Goal: Task Accomplishment & Management: Manage account settings

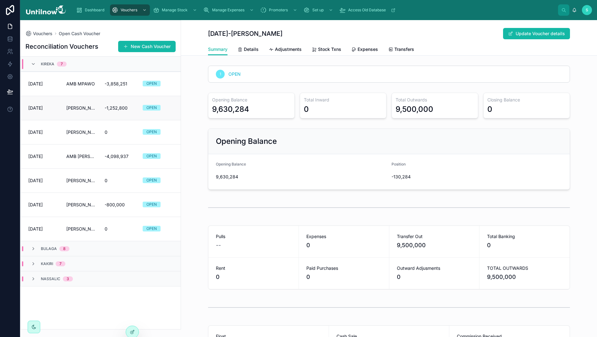
click at [85, 107] on span "[PERSON_NAME]" at bounding box center [81, 108] width 30 height 6
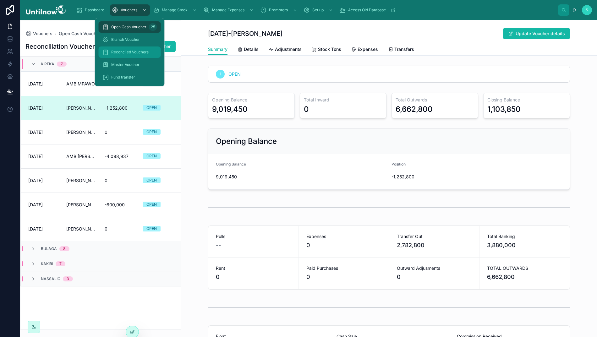
click at [131, 51] on span "Reconciled Vouchers" at bounding box center [129, 52] width 37 height 5
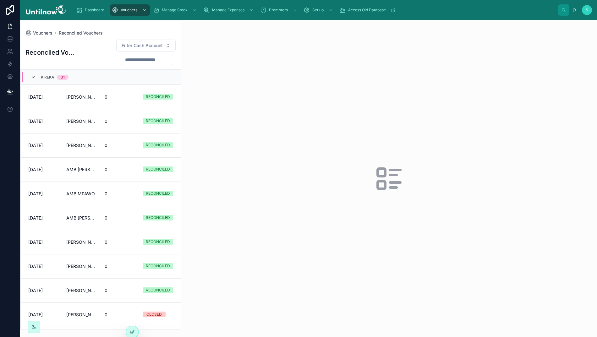
click at [33, 77] on icon at bounding box center [33, 77] width 5 height 5
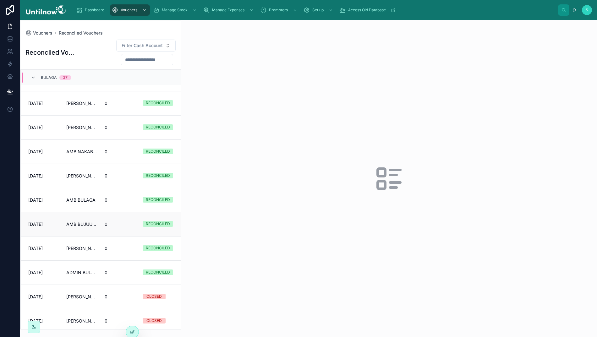
scroll to position [35, 0]
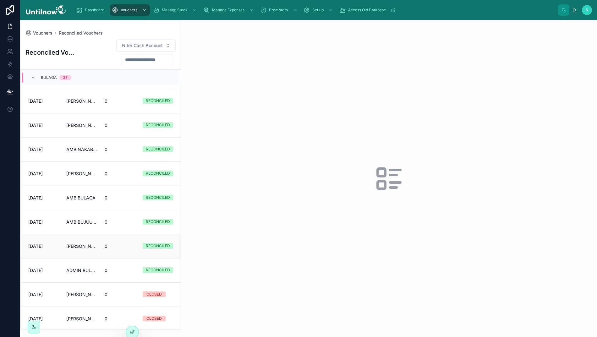
click at [72, 248] on span "[PERSON_NAME] CASH BULAGA" at bounding box center [81, 246] width 30 height 6
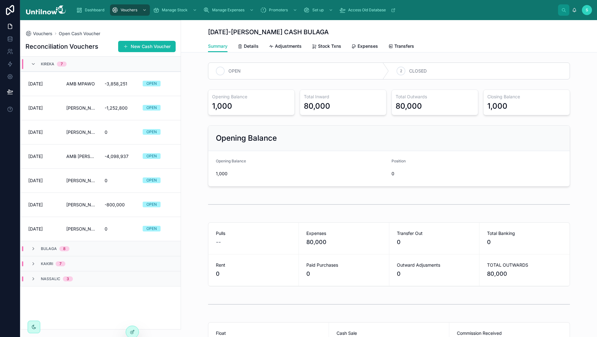
click at [220, 72] on icon at bounding box center [220, 71] width 3 height 2
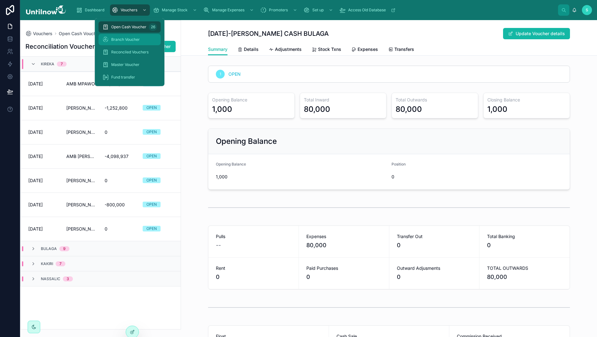
click at [121, 39] on span "Branch Voucher" at bounding box center [125, 39] width 29 height 5
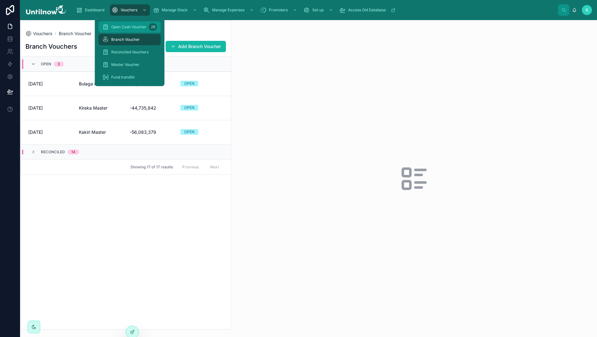
click at [123, 25] on span "Open Cash Voucher" at bounding box center [128, 27] width 35 height 5
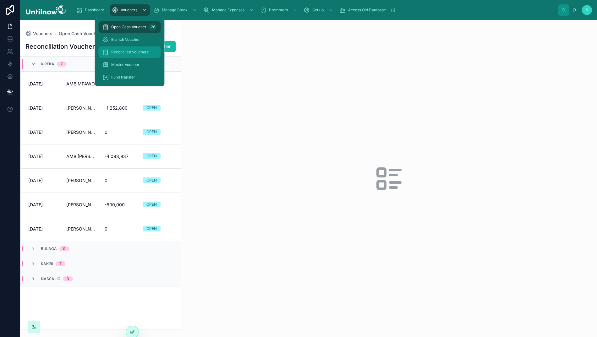
click at [123, 52] on span "Reconciled Vouchers" at bounding box center [129, 52] width 37 height 5
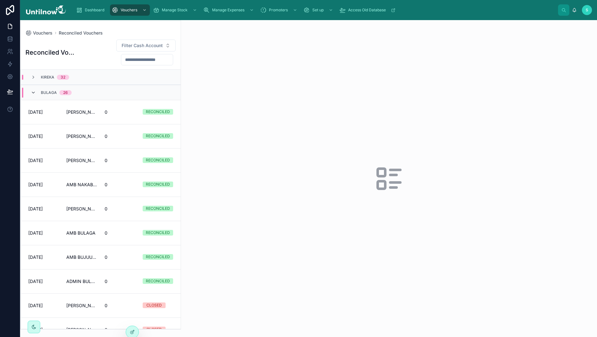
click at [32, 95] on icon at bounding box center [33, 92] width 5 height 5
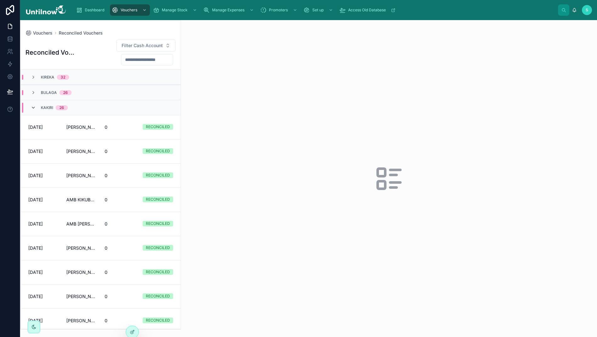
click at [33, 108] on icon at bounding box center [33, 107] width 5 height 5
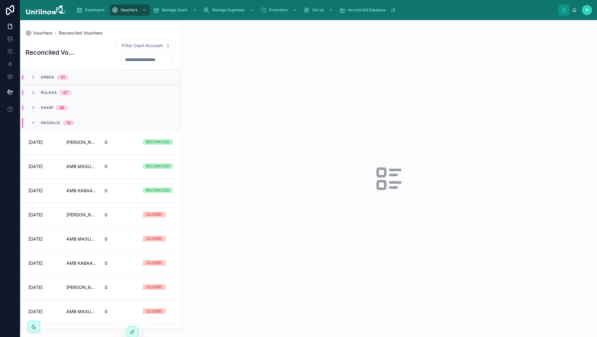
click at [33, 124] on icon at bounding box center [33, 122] width 5 height 5
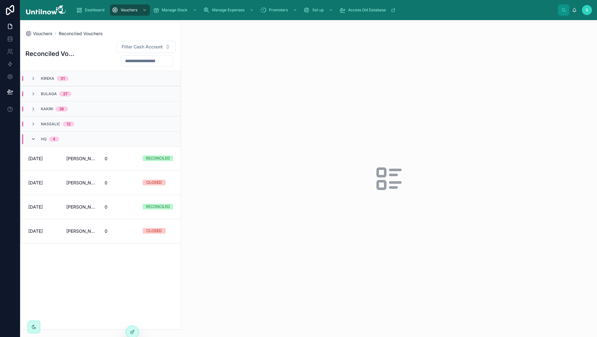
click at [35, 139] on icon at bounding box center [33, 139] width 5 height 5
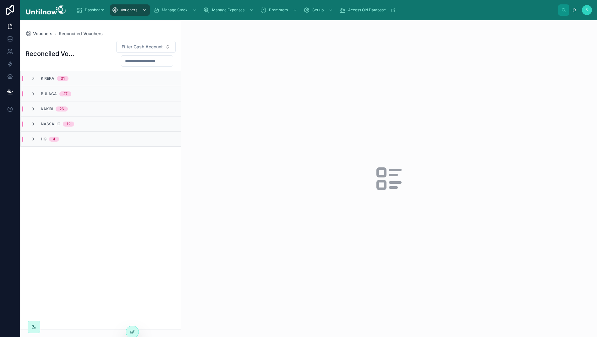
click at [34, 78] on icon at bounding box center [33, 78] width 5 height 5
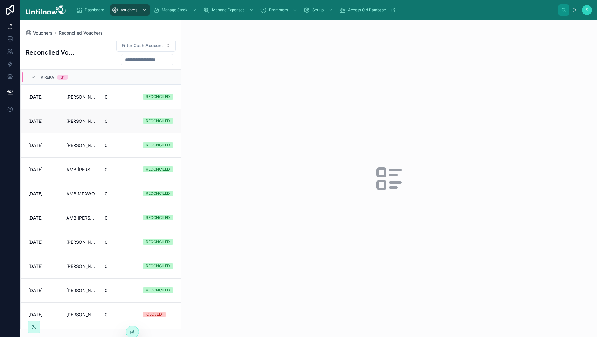
click at [77, 121] on span "[PERSON_NAME]" at bounding box center [81, 121] width 30 height 6
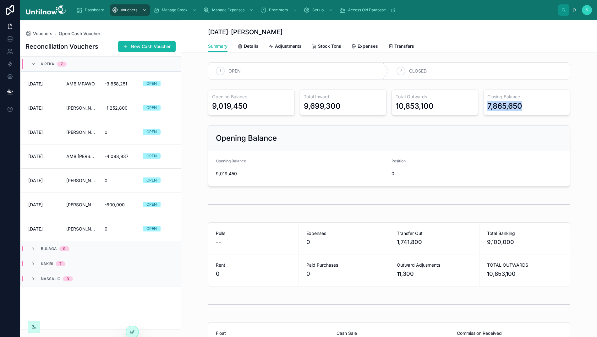
drag, startPoint x: 527, startPoint y: 108, endPoint x: 487, endPoint y: 106, distance: 40.0
click at [487, 106] on div "7,865,650" at bounding box center [526, 106] width 79 height 10
copy div "7,865,650"
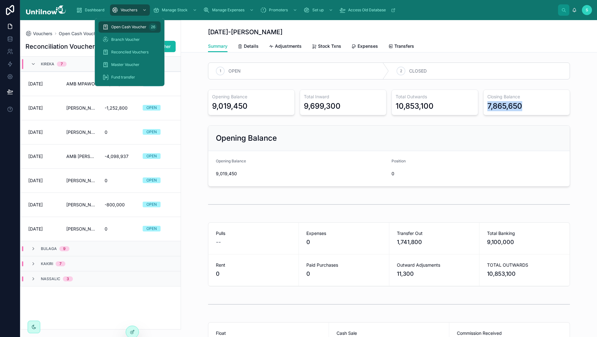
click at [127, 27] on span "Open Cash Voucher" at bounding box center [128, 27] width 35 height 5
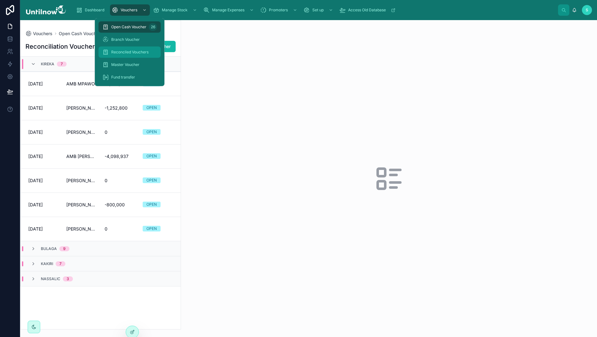
click at [126, 53] on span "Reconciled Vouchers" at bounding box center [129, 52] width 37 height 5
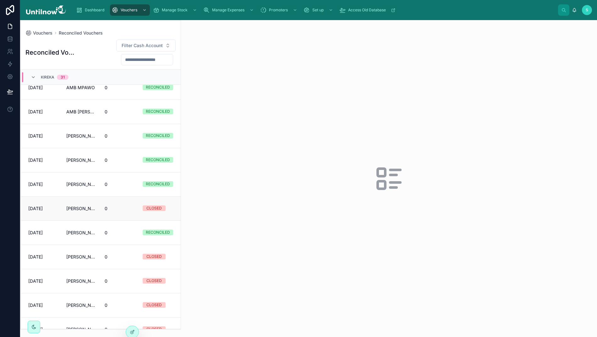
scroll to position [107, 0]
click at [76, 237] on link "[DATE] [PERSON_NAME] 0 RECONCILED" at bounding box center [101, 232] width 160 height 24
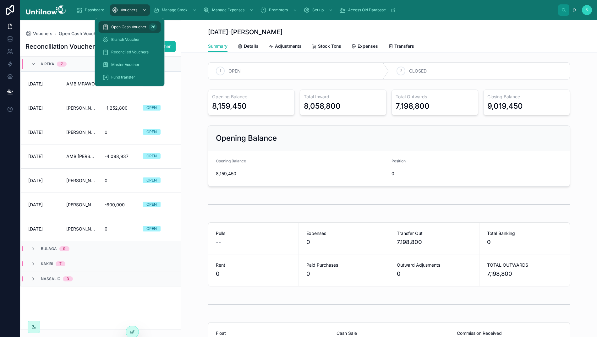
click at [129, 25] on span "Open Cash Voucher" at bounding box center [128, 27] width 35 height 5
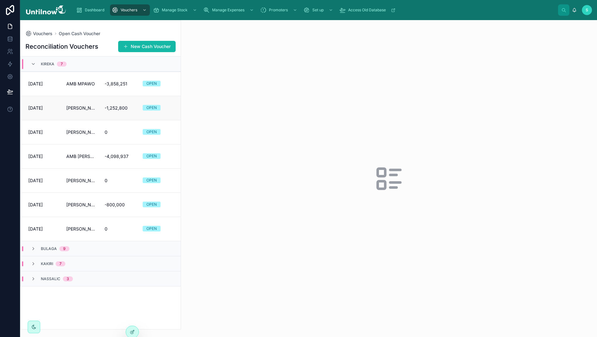
click at [77, 110] on span "[PERSON_NAME]" at bounding box center [81, 108] width 30 height 6
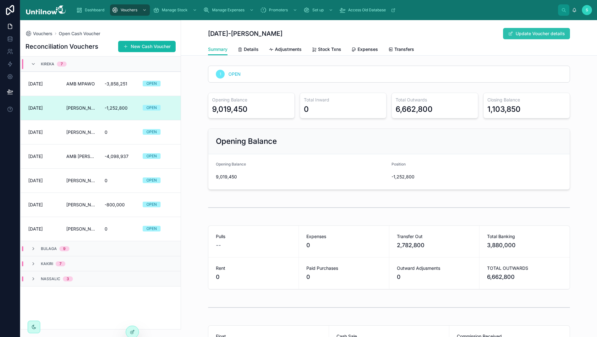
click at [534, 37] on button "Update Voucher details" at bounding box center [536, 33] width 67 height 11
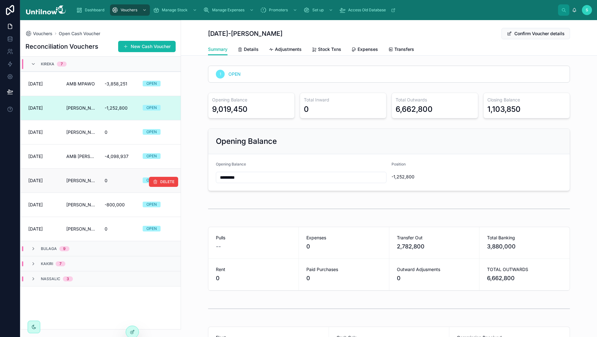
drag, startPoint x: 250, startPoint y: 178, endPoint x: 156, endPoint y: 172, distance: 93.5
click at [156, 172] on div "Vouchers Open Cash Voucher Reconciliation Vouchers New Cash Voucher Kireka 7 [D…" at bounding box center [308, 178] width 577 height 317
paste input "text"
type input "*********"
click at [532, 36] on button "Confirm Voucher details" at bounding box center [536, 33] width 69 height 11
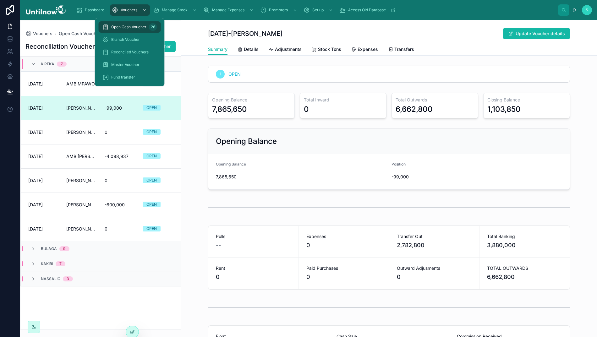
click at [126, 25] on span "Open Cash Voucher" at bounding box center [128, 27] width 35 height 5
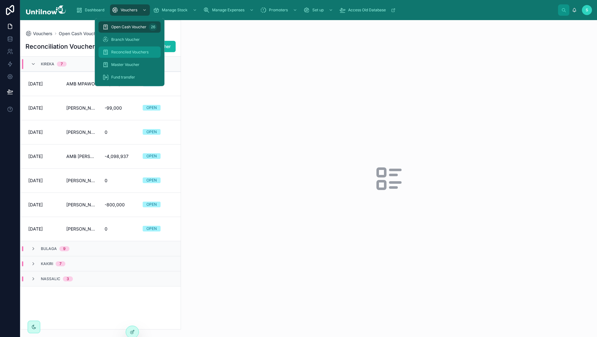
click at [129, 52] on span "Reconciled Vouchers" at bounding box center [129, 52] width 37 height 5
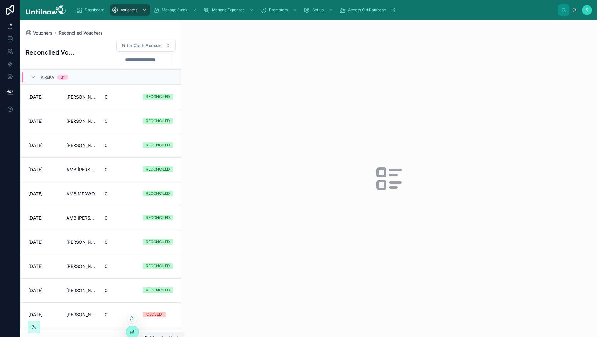
click at [131, 334] on icon at bounding box center [132, 332] width 5 height 5
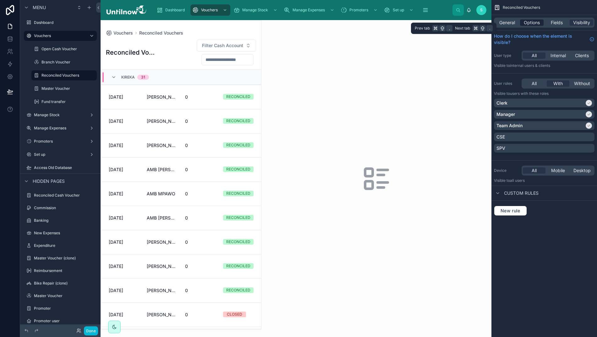
click at [535, 23] on span "Options" at bounding box center [532, 22] width 16 height 6
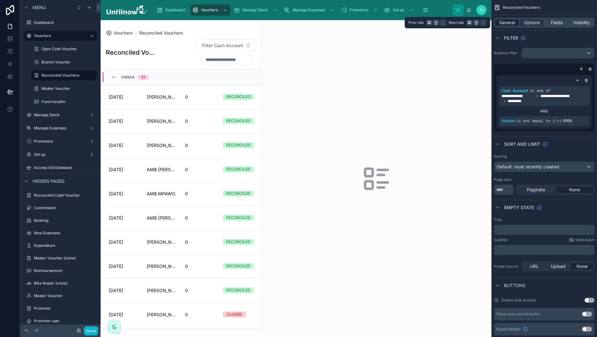
click at [507, 23] on span "General" at bounding box center [507, 22] width 16 height 6
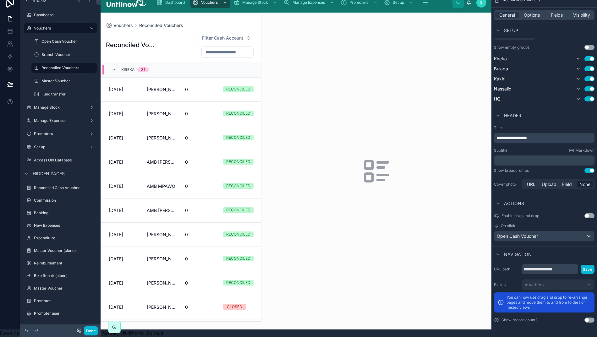
scroll to position [14, 0]
click at [576, 231] on div "Open Cash Voucher" at bounding box center [544, 236] width 100 height 10
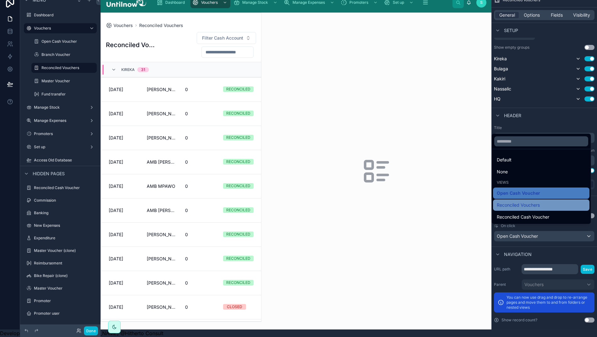
click at [534, 206] on span "Reconciled Vouchers" at bounding box center [518, 205] width 43 height 8
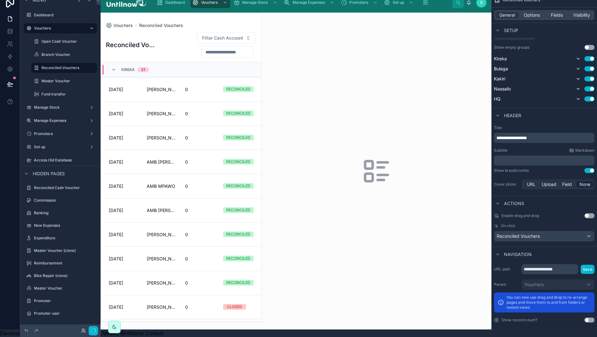
scroll to position [0, 0]
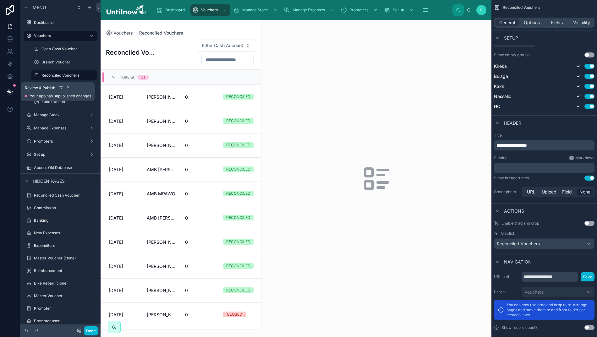
click at [7, 90] on icon at bounding box center [10, 92] width 6 height 6
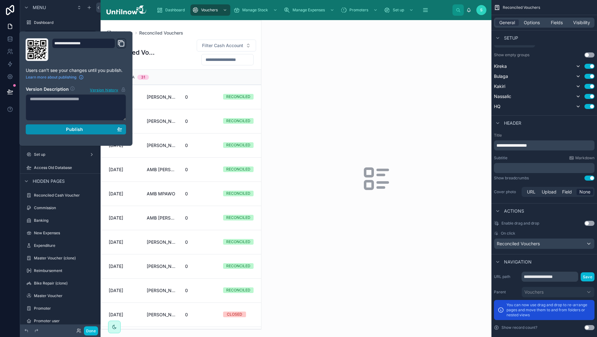
click at [71, 131] on span "Publish" at bounding box center [74, 130] width 17 height 6
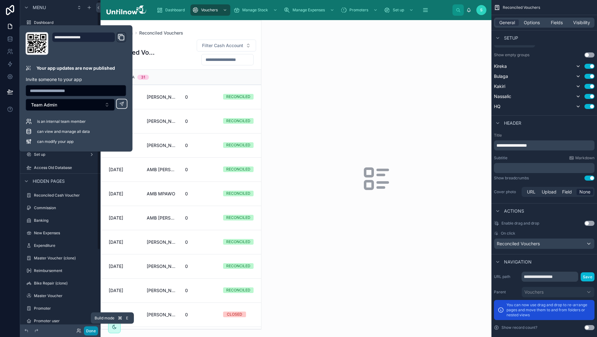
click at [88, 332] on button "Done" at bounding box center [91, 331] width 14 height 9
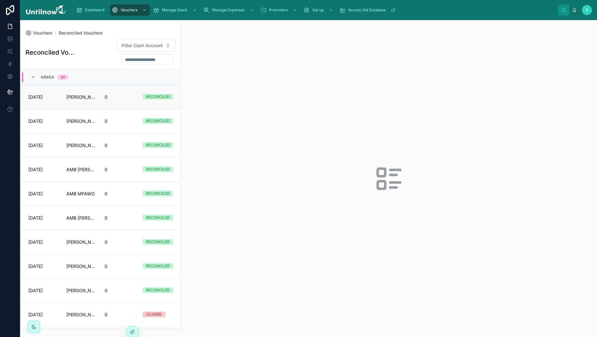
click at [105, 95] on span "0" at bounding box center [120, 97] width 30 height 6
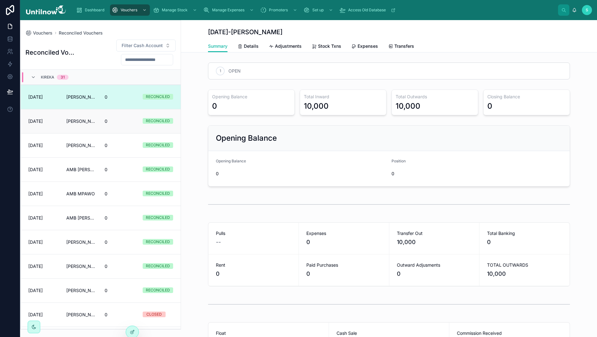
click at [102, 125] on link "[DATE] [PERSON_NAME] 0 RECONCILED" at bounding box center [101, 121] width 160 height 24
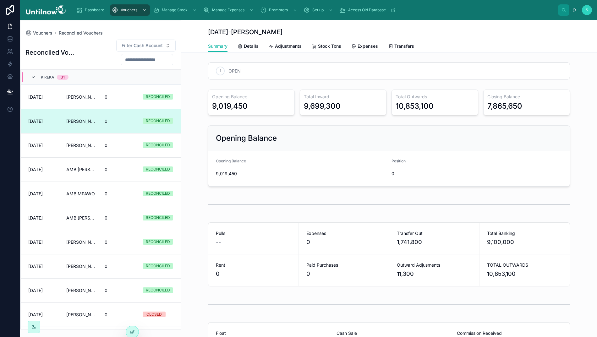
click at [32, 78] on icon at bounding box center [33, 77] width 5 height 5
